Goal: Task Accomplishment & Management: Manage account settings

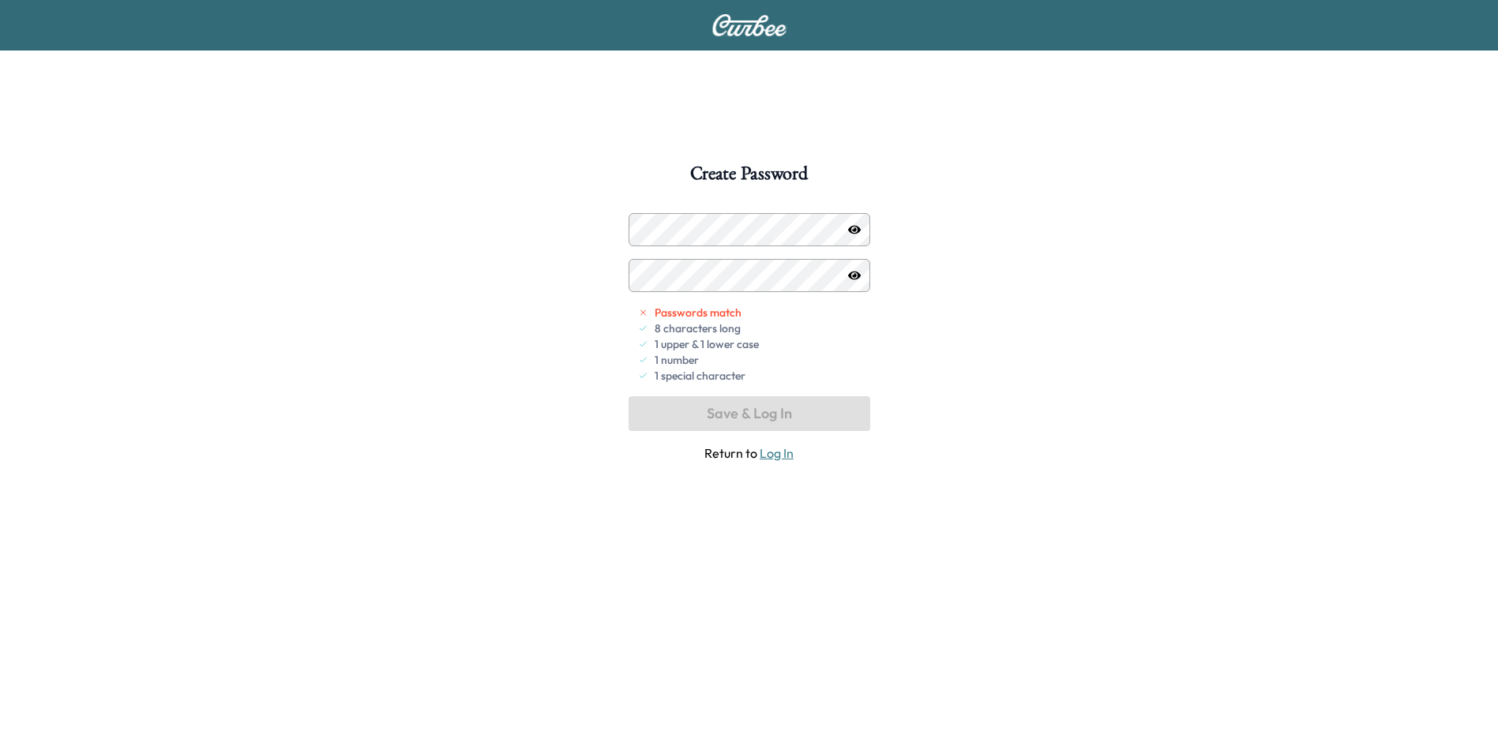
click at [802, 428] on div "Passwords match 8 characters long 1 upper & 1 lower case 1 number 1 special cha…" at bounding box center [750, 338] width 242 height 250
click at [340, 195] on div "Create Password Passwords match 8 characters long 1 upper & 1 lower case 1 numb…" at bounding box center [749, 540] width 1498 height 753
click at [570, 280] on div "Create Password Passwords match 8 characters long 1 upper & 1 lower case 1 numb…" at bounding box center [749, 540] width 1498 height 753
click at [834, 421] on button "Save & Log In" at bounding box center [750, 413] width 242 height 35
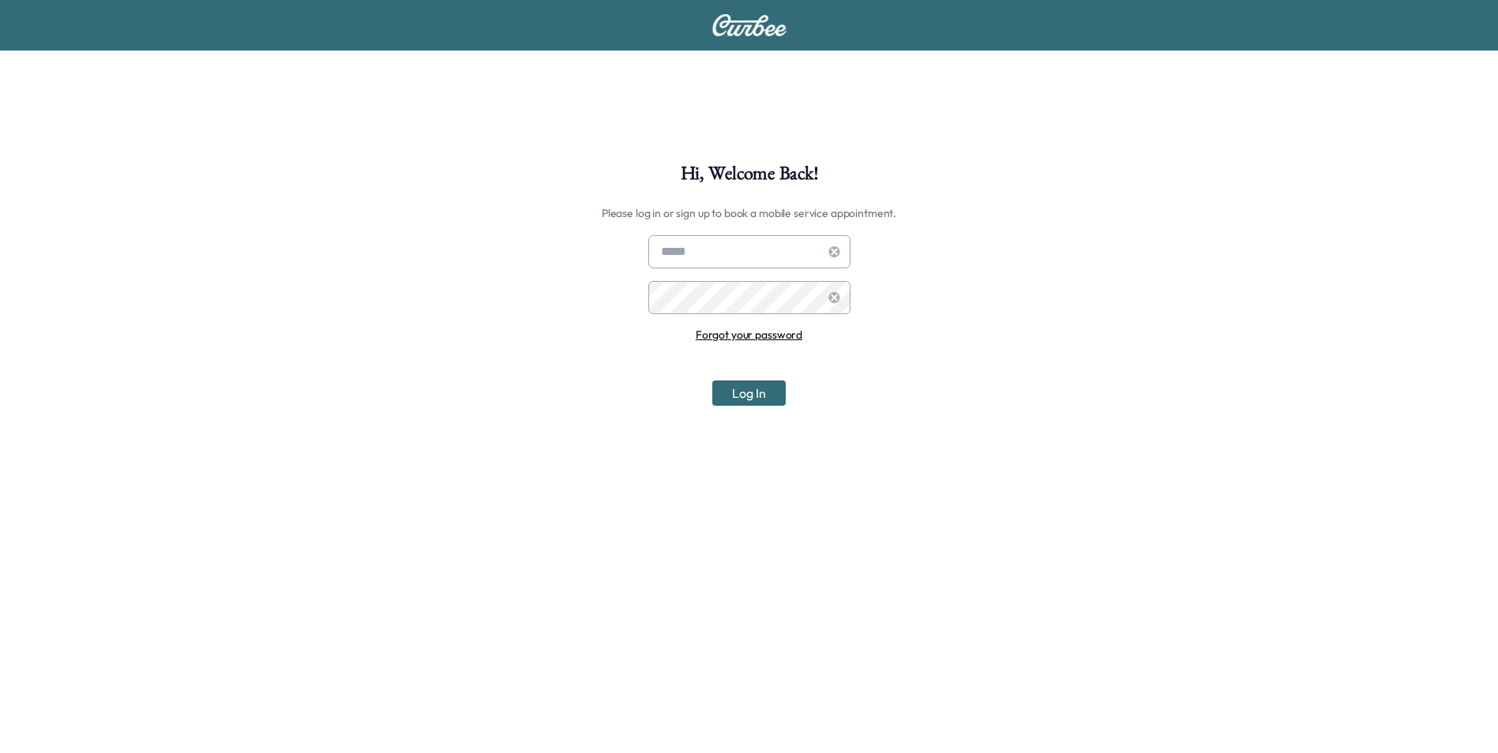
click at [730, 248] on input "text" at bounding box center [749, 251] width 202 height 33
type input "**********"
click at [771, 400] on button "Log In" at bounding box center [748, 393] width 73 height 25
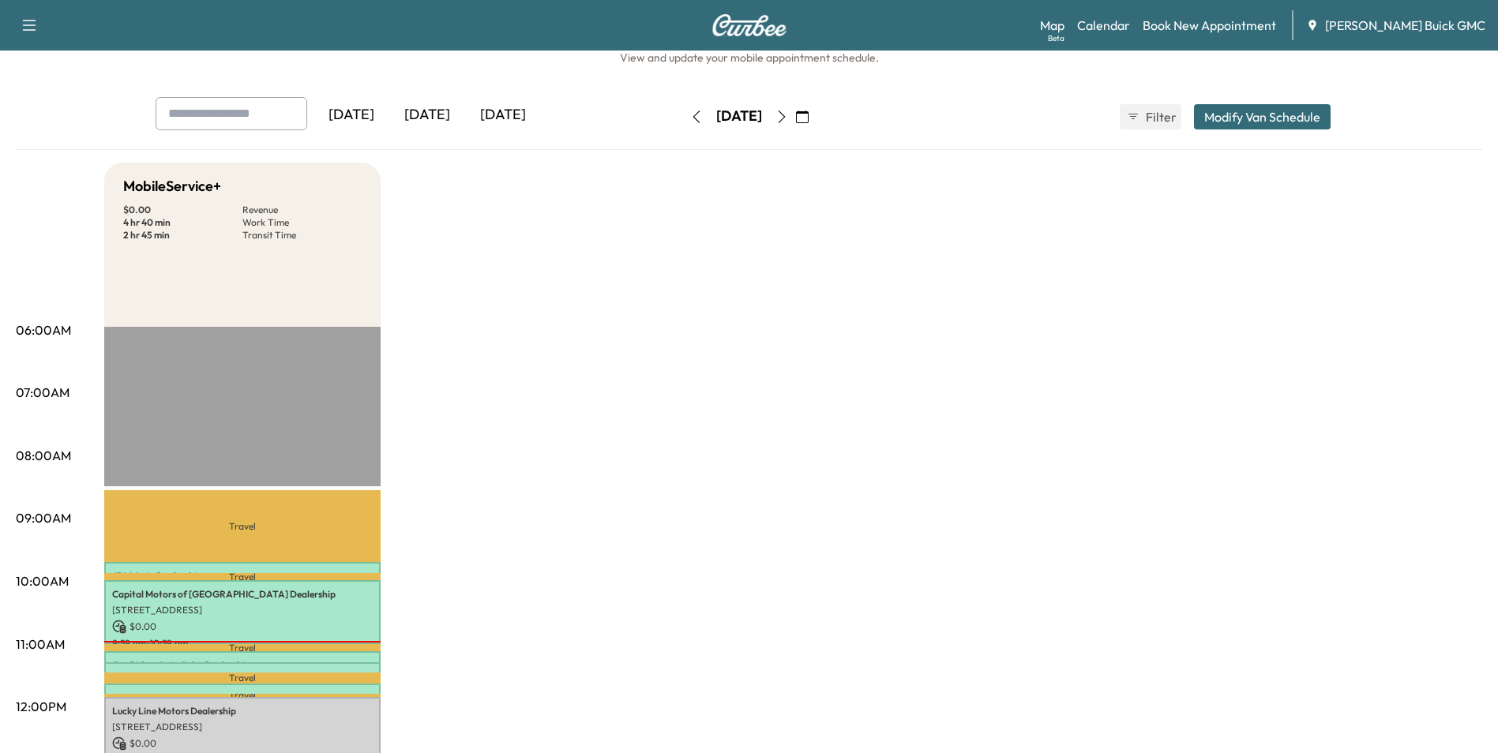
scroll to position [79, 0]
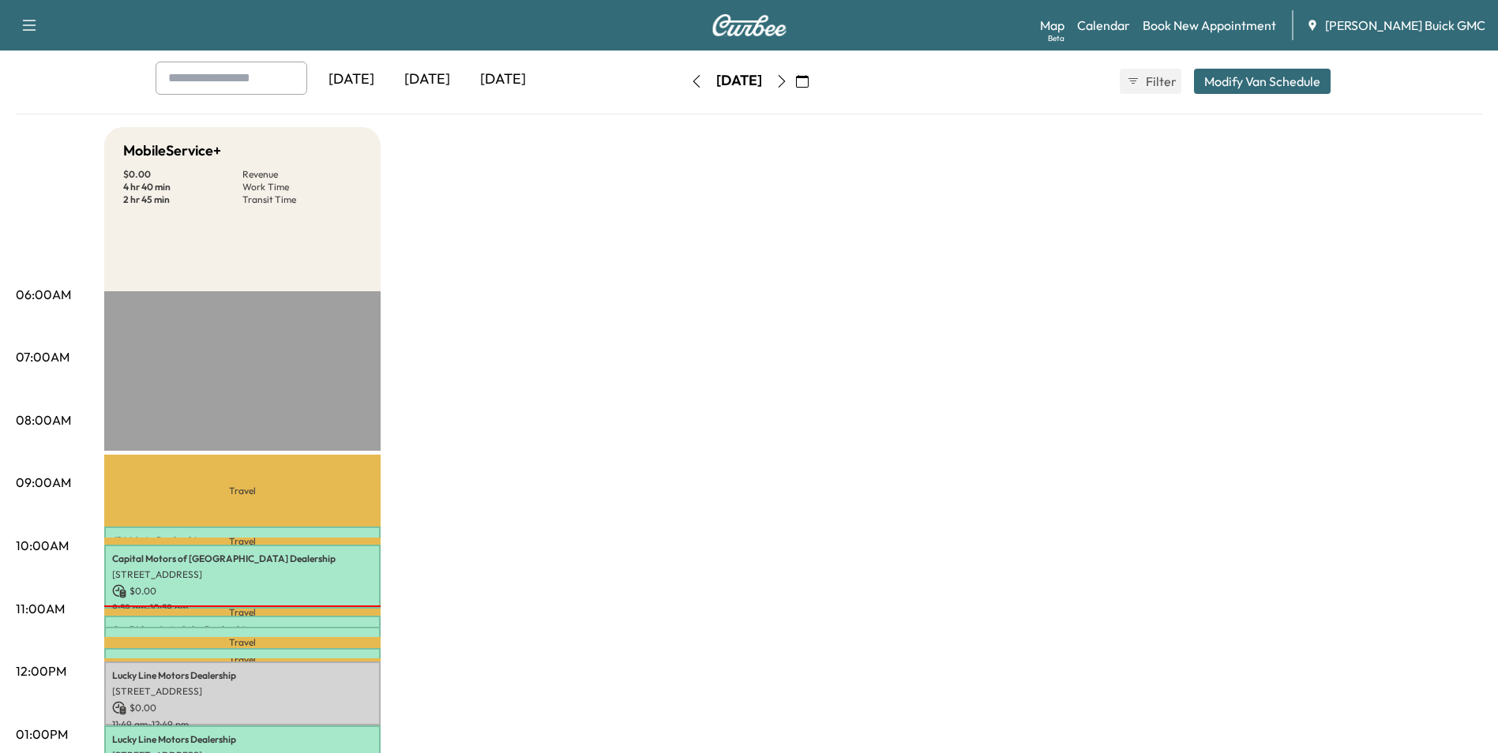
drag, startPoint x: 1328, startPoint y: 494, endPoint x: 1319, endPoint y: 480, distance: 16.7
click at [1328, 494] on div "MobileService+ $ 0.00 Revenue 4 hr 40 min Work Time 2 hr 45 min Transit Time Tr…" at bounding box center [793, 719] width 1378 height 1185
